Goal: Transaction & Acquisition: Obtain resource

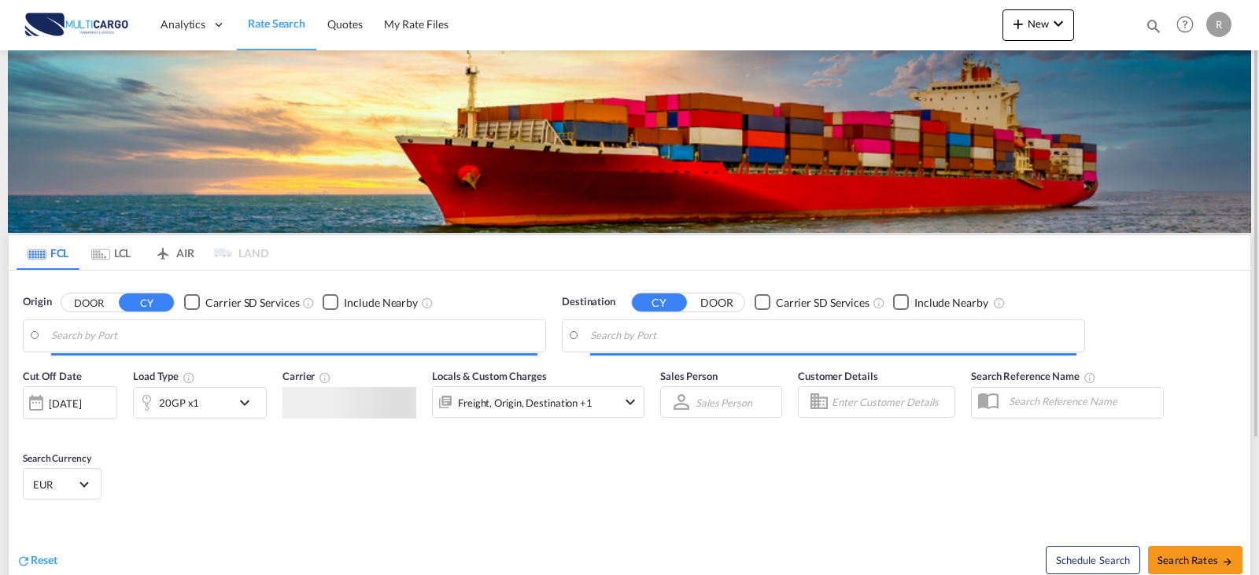
type input "Leixoes, PTLEI"
type input "Mersin, TRMER"
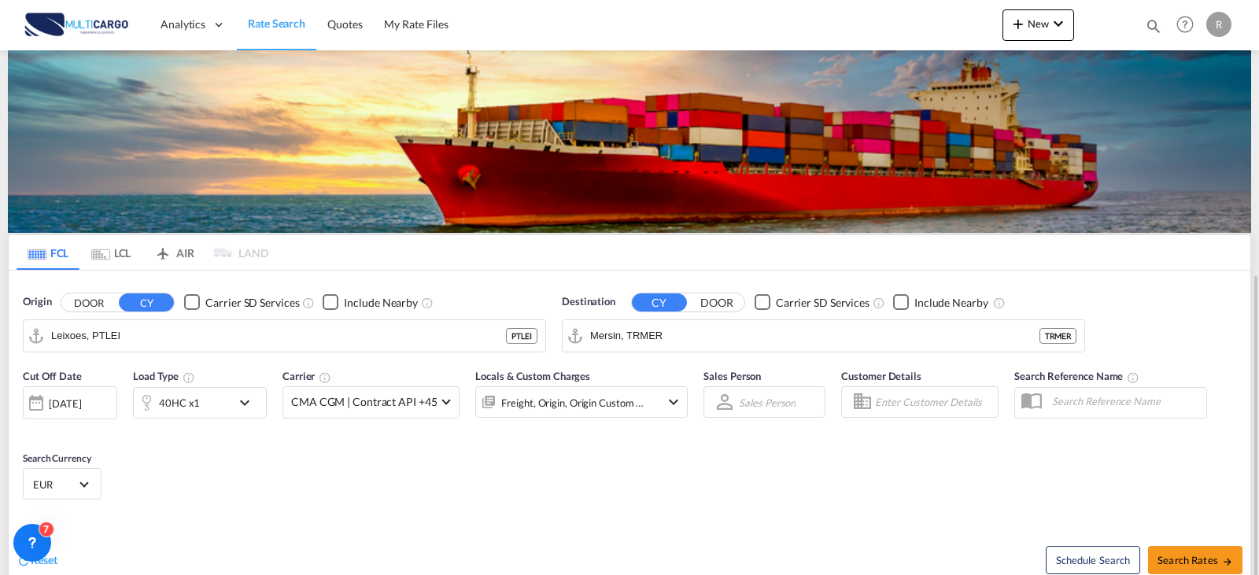
scroll to position [157, 0]
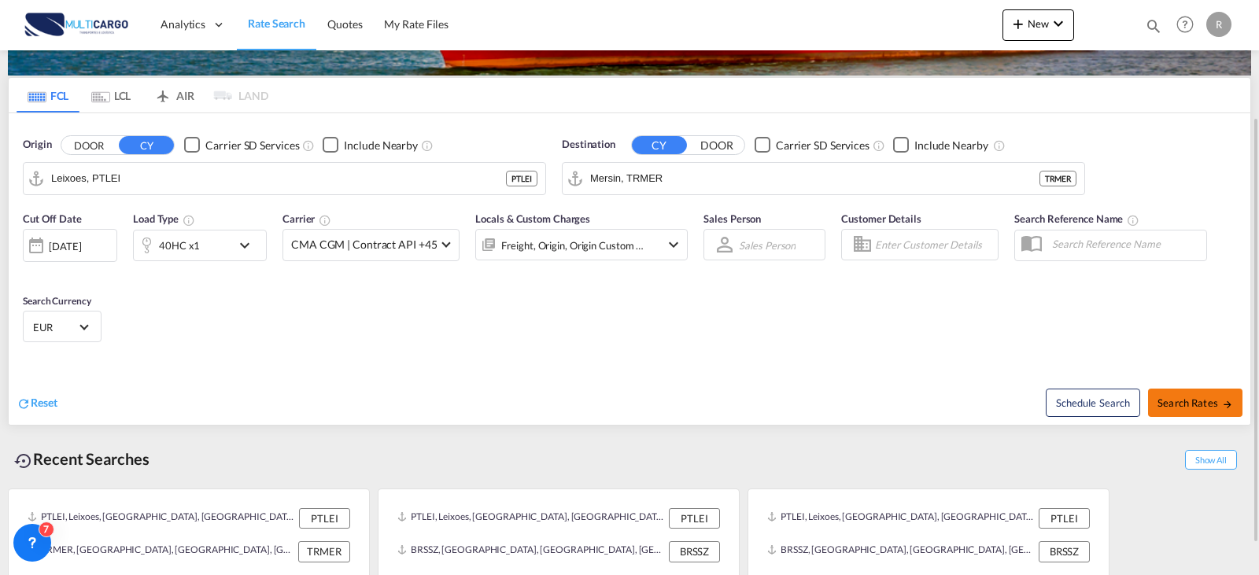
click at [1173, 402] on span "Search Rates" at bounding box center [1195, 402] width 76 height 13
type input "PTLEI to TRMER / 10 Oct 2025"
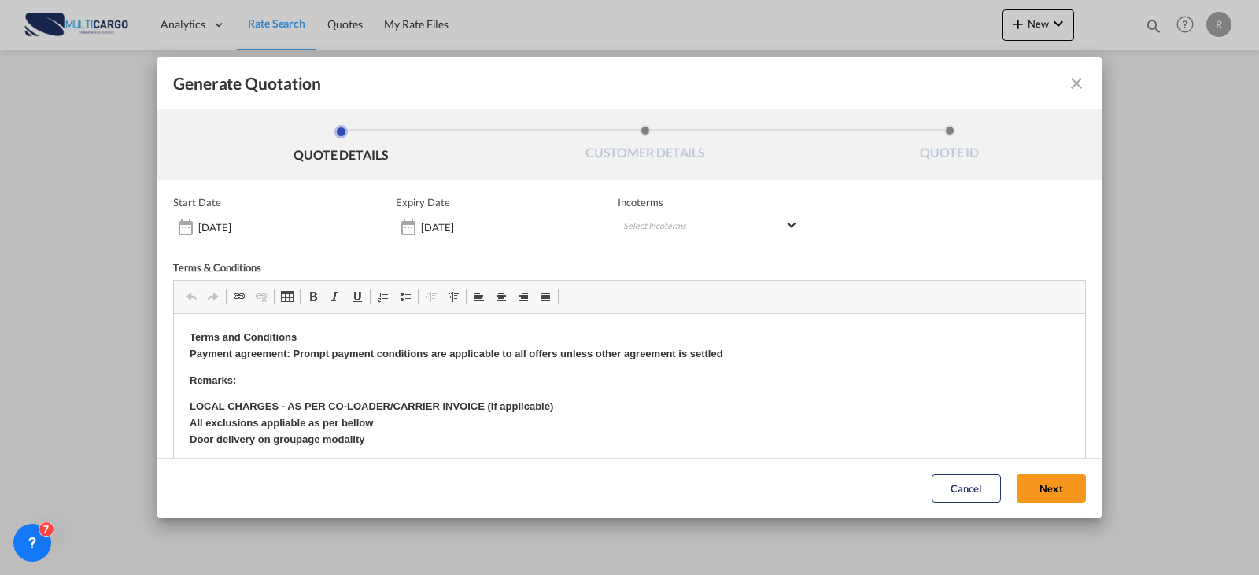
click at [662, 232] on md-select "Select Incoterms DDP - export Delivery Duty Paid CIP - export Carriage and Insu…" at bounding box center [708, 227] width 182 height 28
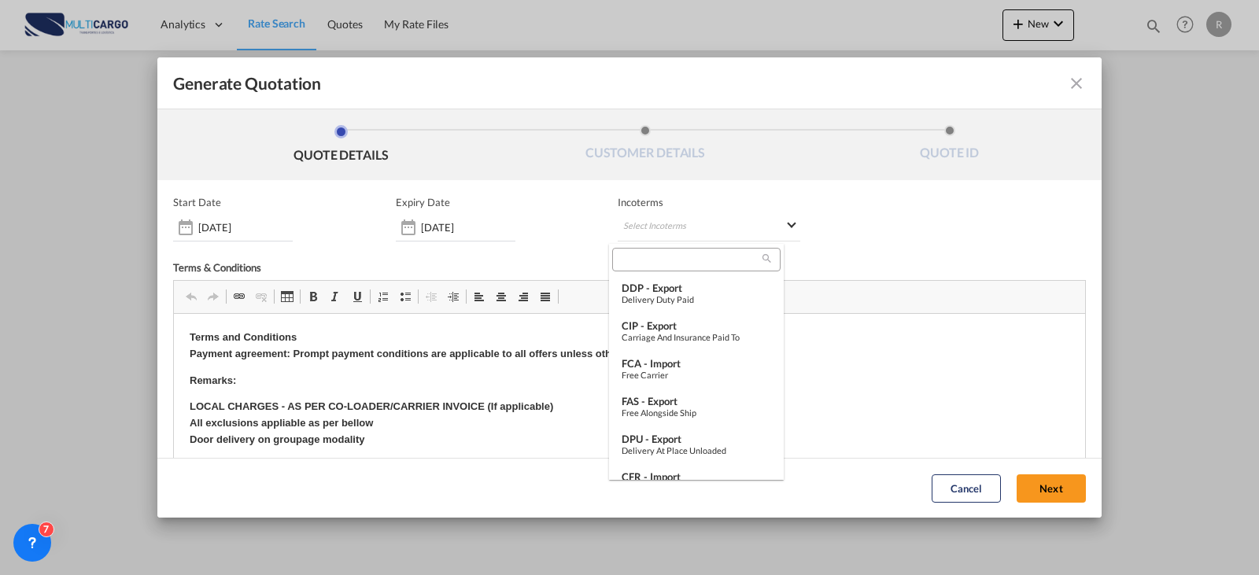
click at [479, 234] on md-backdrop at bounding box center [629, 287] width 1259 height 575
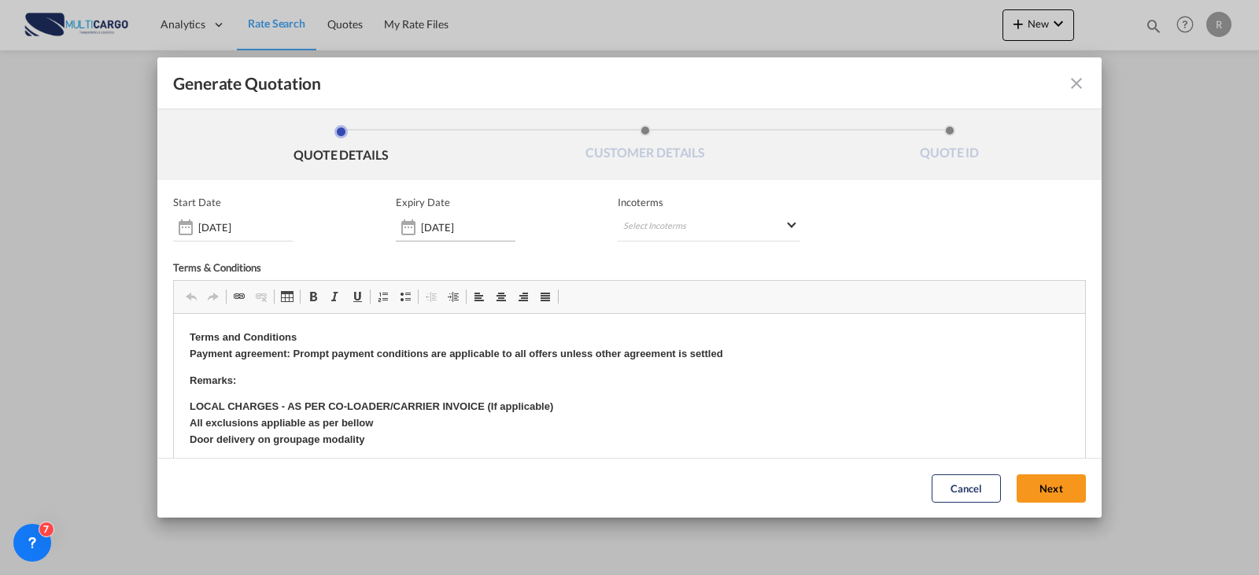
click at [452, 230] on input "10 Oct 2025" at bounding box center [468, 227] width 94 height 13
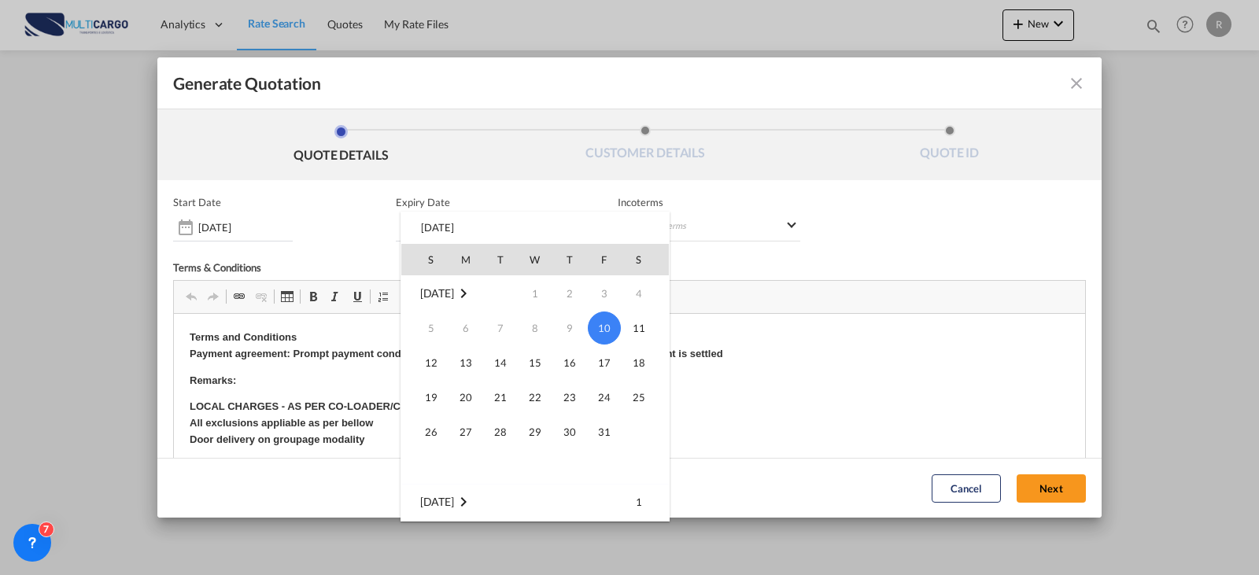
scroll to position [157, 0]
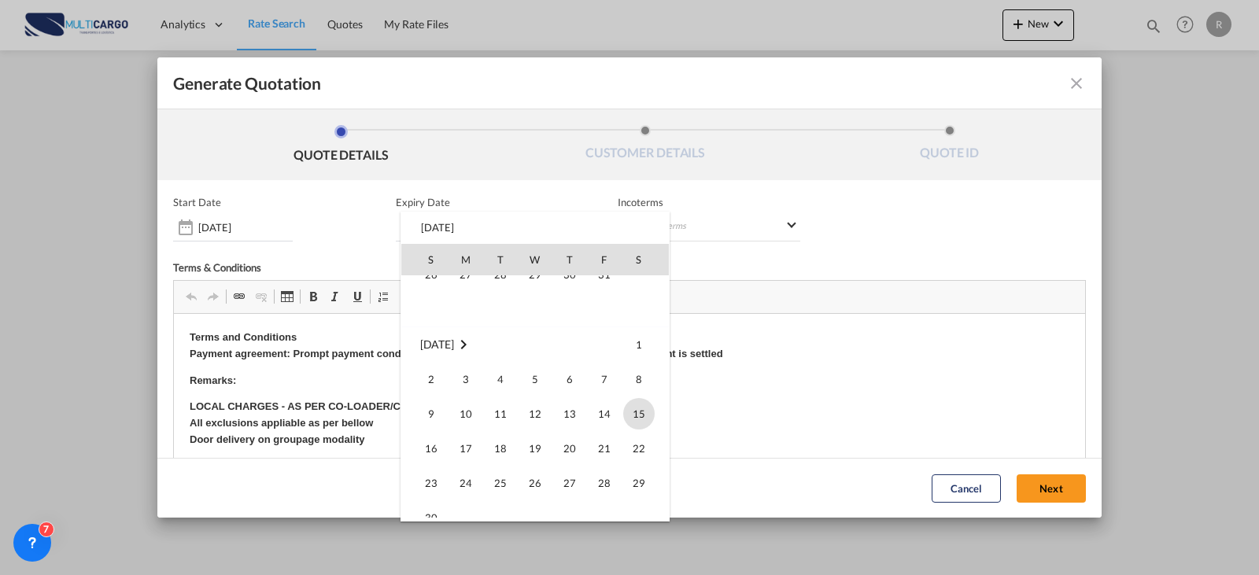
click at [635, 415] on span "15" at bounding box center [638, 413] width 31 height 31
type input "15 Nov 2025"
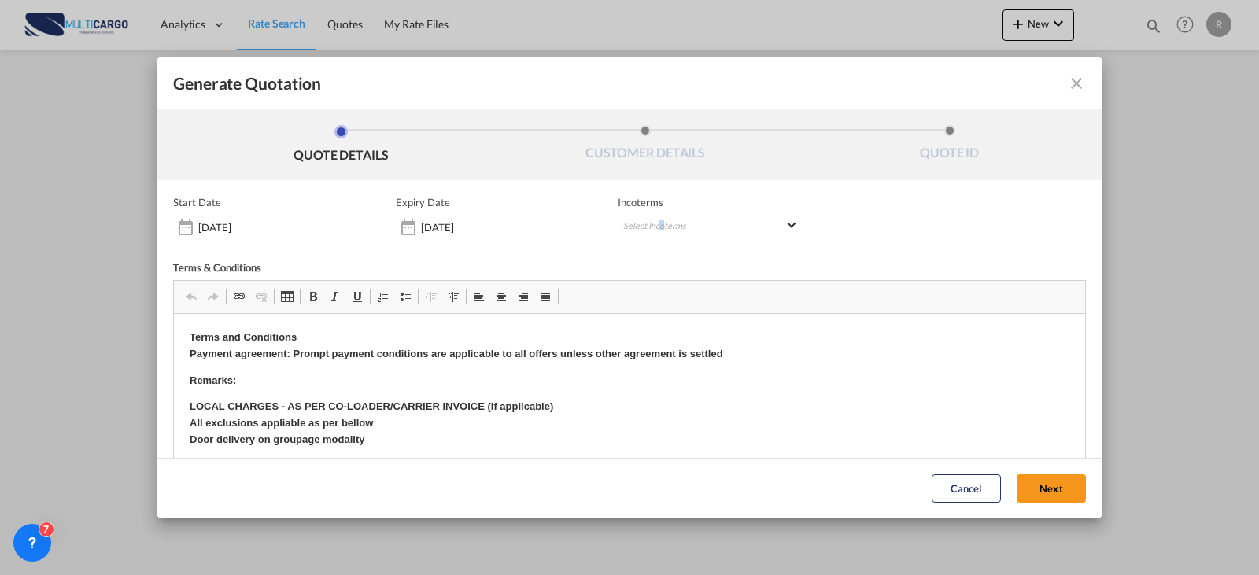
click at [653, 230] on md-select "Select Incoterms" at bounding box center [708, 227] width 182 height 28
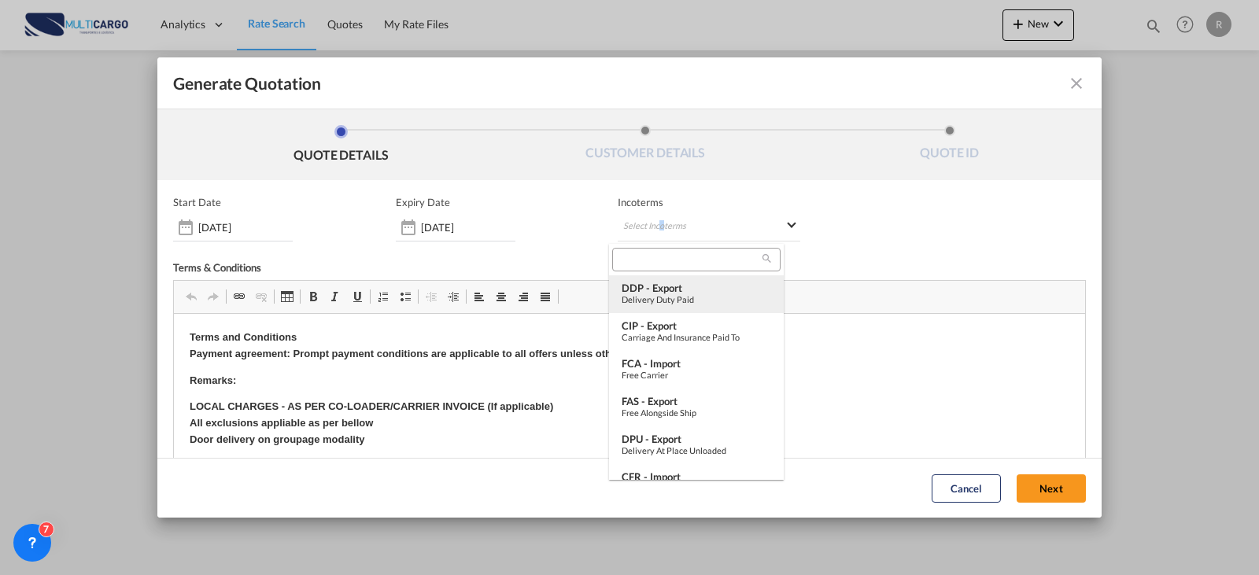
type md-option "[object Object]"
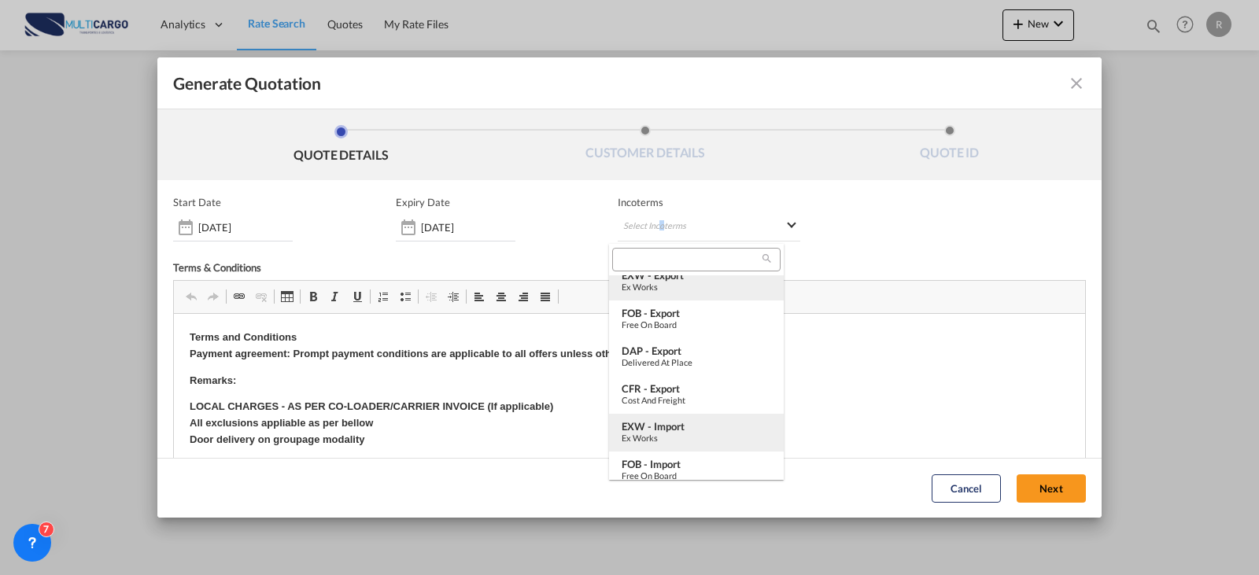
scroll to position [274, 0]
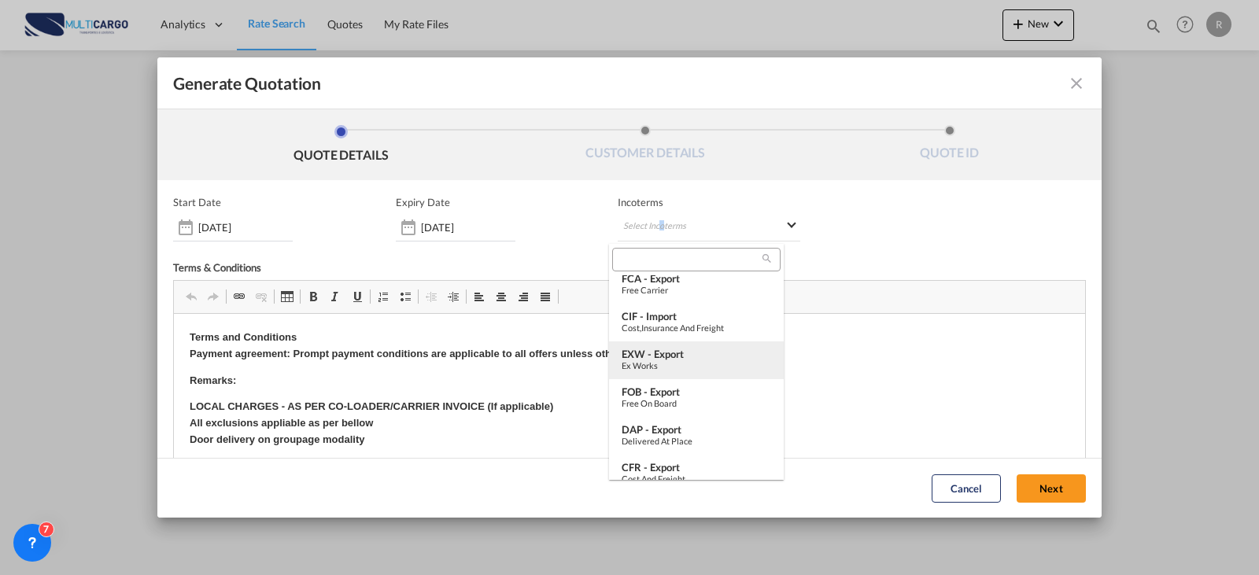
click at [662, 356] on div "EXW - export" at bounding box center [695, 354] width 149 height 13
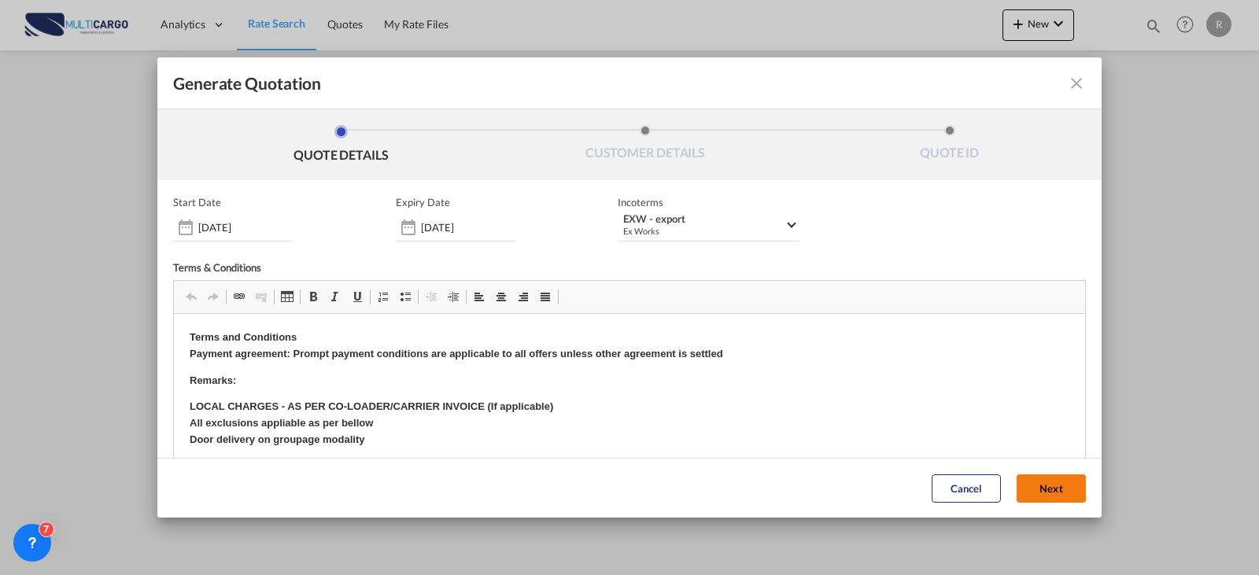
click at [1016, 492] on button "Next" at bounding box center [1050, 488] width 69 height 28
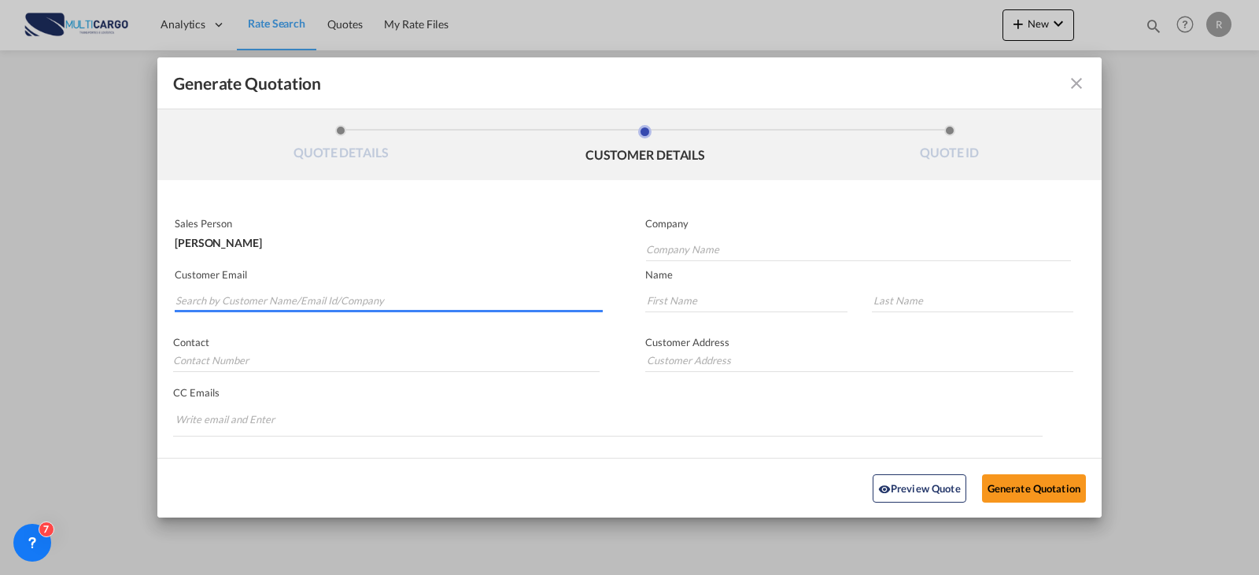
click at [328, 297] on input "Search by Customer Name/Email Id/Company" at bounding box center [388, 301] width 427 height 24
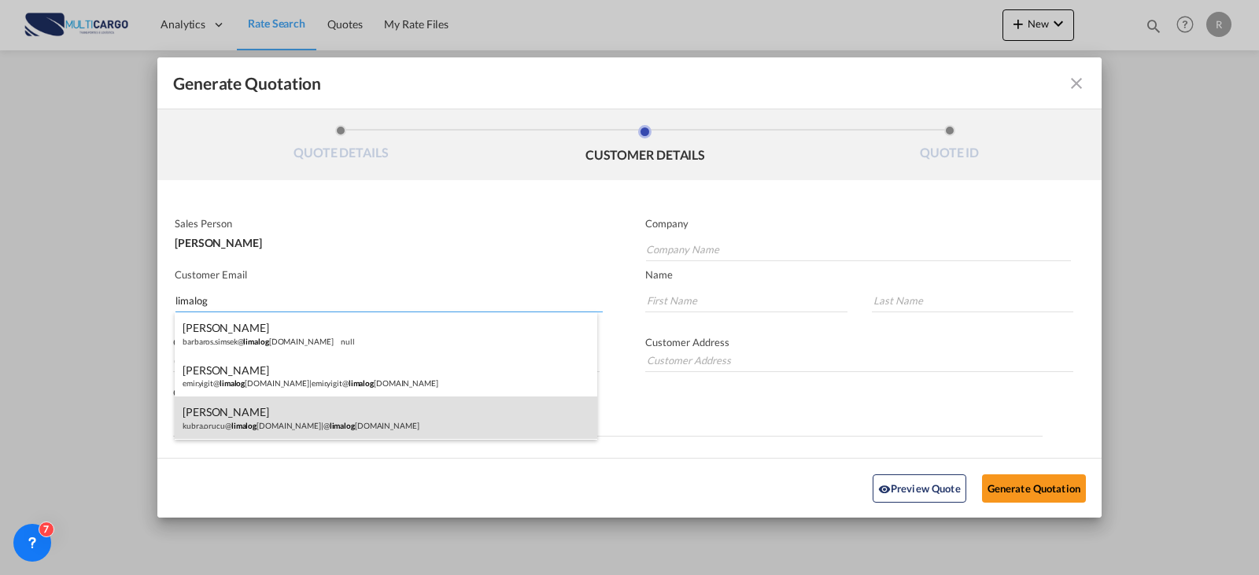
type input "limalog"
click at [332, 429] on div "Kubra O kubra.orucu@ limalog istics.com | @ limalog istics.com" at bounding box center [386, 417] width 422 height 42
type input "@limalogistics.com"
type input "kubra.orucu@limalogistics.com"
type input "Kubra"
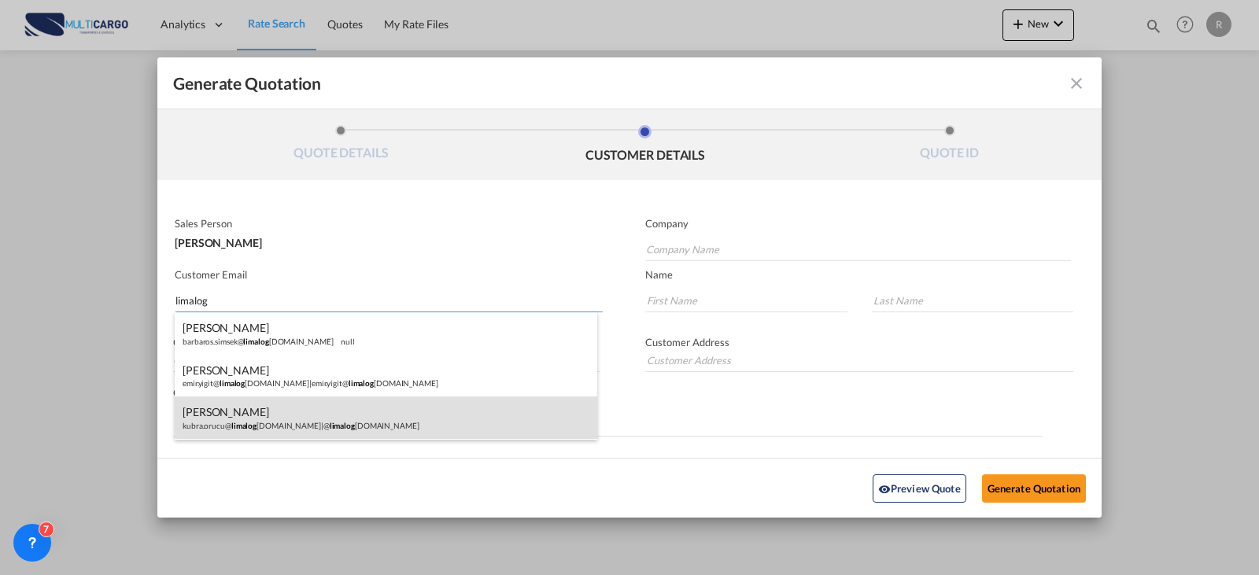
type input "O"
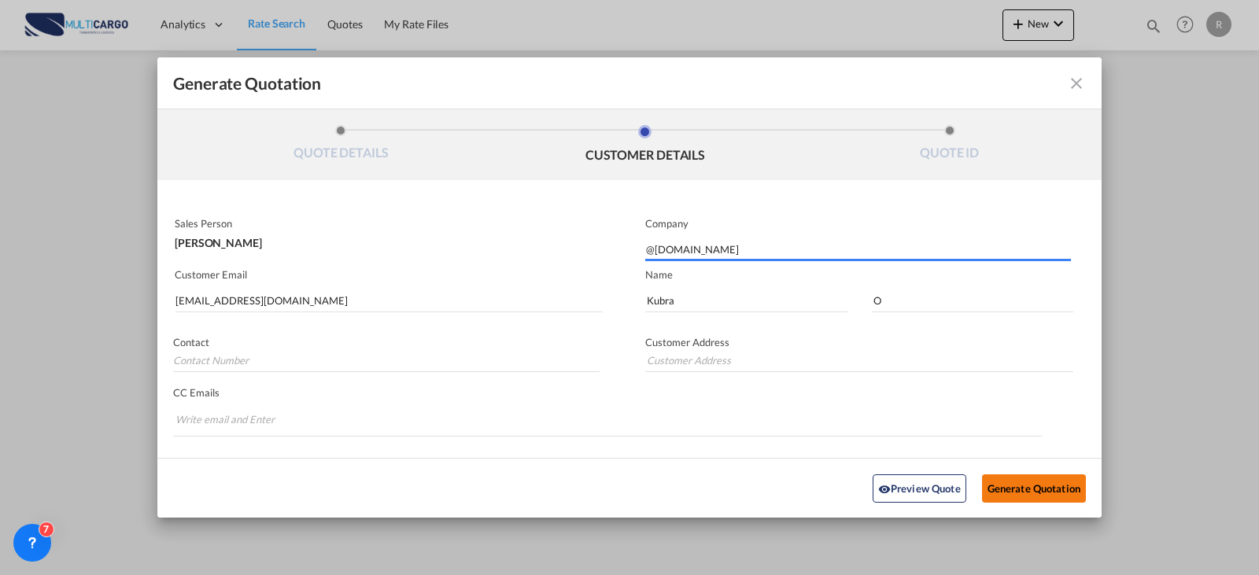
click at [1004, 479] on button "Generate Quotation" at bounding box center [1034, 488] width 104 height 28
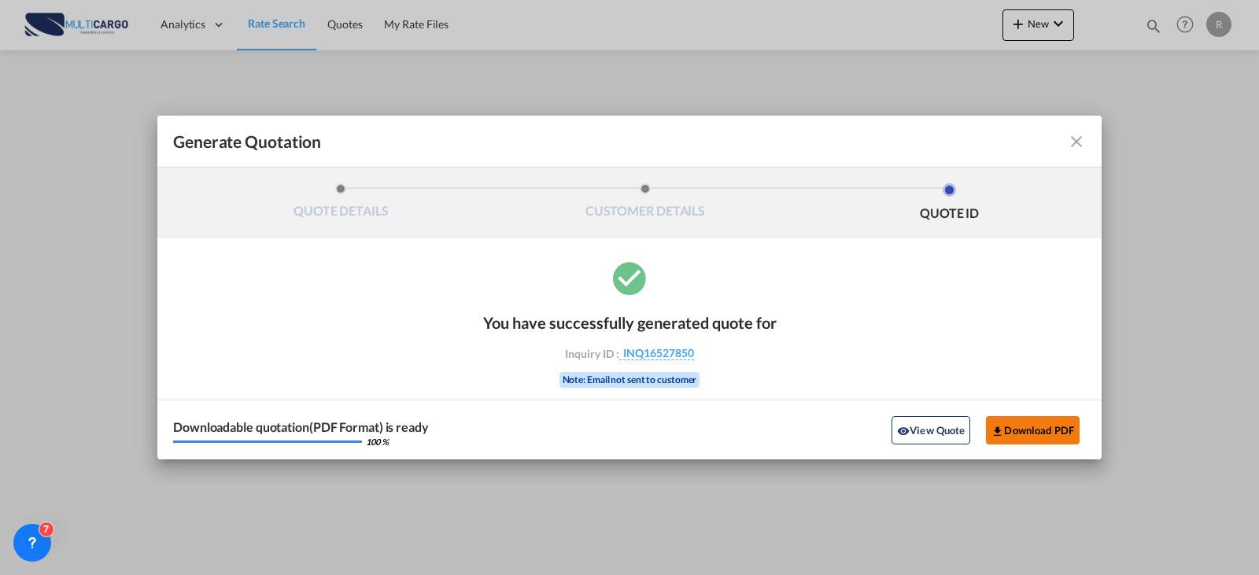
click at [1026, 418] on button "Download PDF" at bounding box center [1033, 430] width 94 height 28
